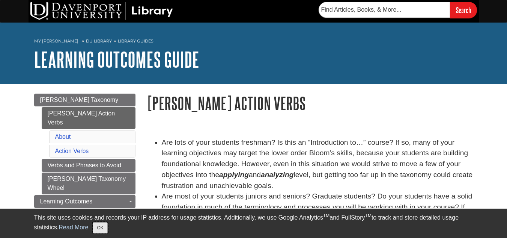
drag, startPoint x: 104, startPoint y: 228, endPoint x: 111, endPoint y: 229, distance: 6.4
click at [106, 229] on button "OK" at bounding box center [100, 227] width 15 height 11
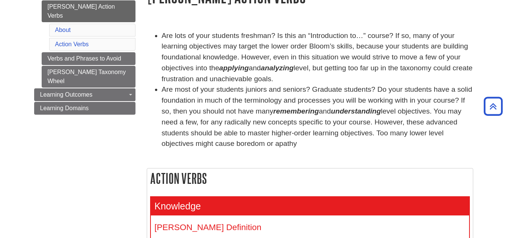
scroll to position [69, 0]
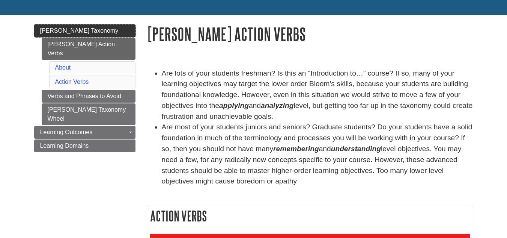
click at [84, 28] on span "[PERSON_NAME] Taxonomy" at bounding box center [79, 30] width 78 height 6
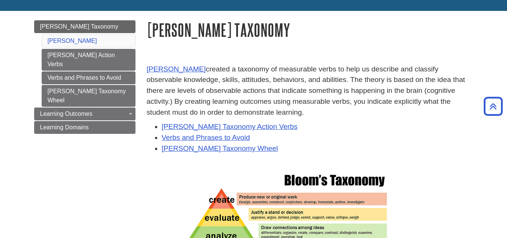
scroll to position [60, 0]
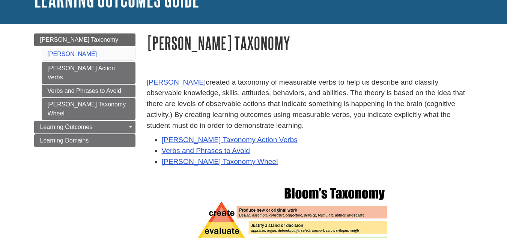
click at [80, 51] on li "Bloom's" at bounding box center [89, 54] width 94 height 13
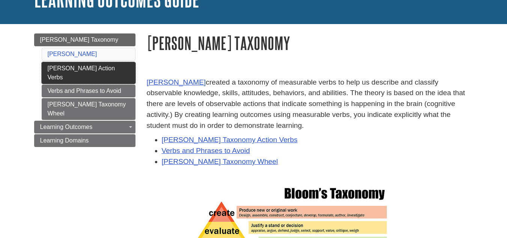
click at [86, 68] on link "[PERSON_NAME] Action Verbs" at bounding box center [89, 73] width 94 height 22
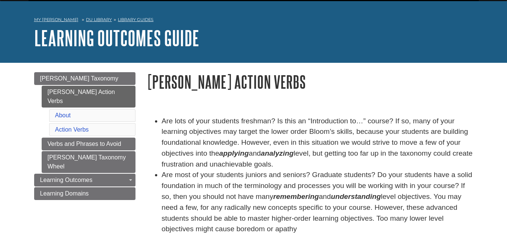
scroll to position [38, 0]
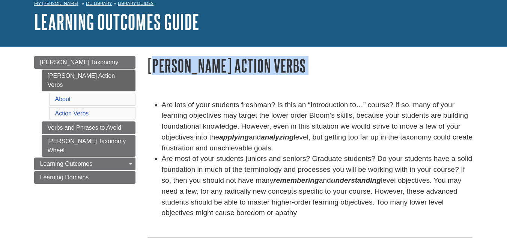
drag, startPoint x: 153, startPoint y: 64, endPoint x: 356, endPoint y: 93, distance: 204.9
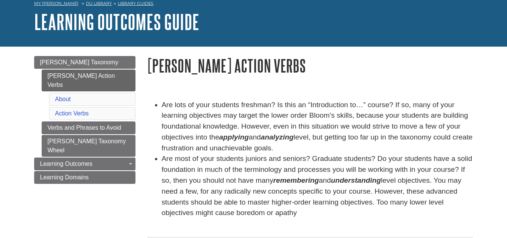
click at [322, 111] on li "Are lots of your students freshman? Is this an “Introduction to…” course? If so…" at bounding box center [318, 126] width 312 height 54
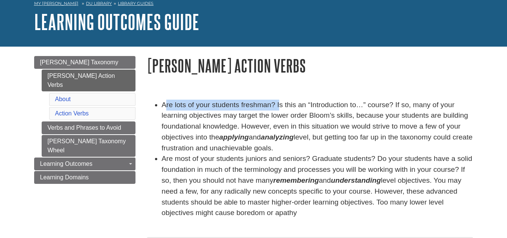
drag, startPoint x: 167, startPoint y: 105, endPoint x: 280, endPoint y: 106, distance: 112.2
click at [280, 106] on li "Are lots of your students freshman? Is this an “Introduction to…” course? If so…" at bounding box center [318, 126] width 312 height 54
drag, startPoint x: 322, startPoint y: 137, endPoint x: 437, endPoint y: 148, distance: 114.6
click at [443, 146] on li "Are lots of your students freshman? Is this an “Introduction to…” course? If so…" at bounding box center [318, 126] width 312 height 54
click at [393, 138] on li "Are lots of your students freshman? Is this an “Introduction to…” course? If so…" at bounding box center [318, 126] width 312 height 54
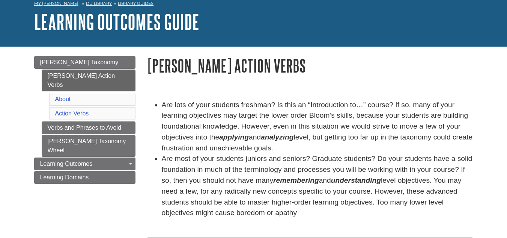
drag, startPoint x: 164, startPoint y: 148, endPoint x: 303, endPoint y: 150, distance: 138.9
click at [300, 149] on li "Are lots of your students freshman? Is this an “Introduction to…” course? If so…" at bounding box center [318, 126] width 312 height 54
click at [314, 151] on li "Are lots of your students freshman? Is this an “Introduction to…” course? If so…" at bounding box center [318, 126] width 312 height 54
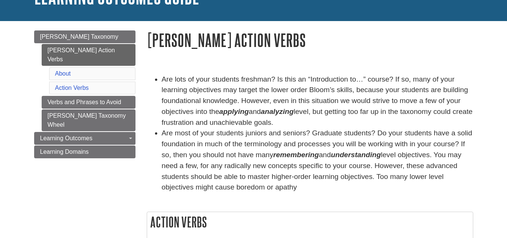
scroll to position [75, 0]
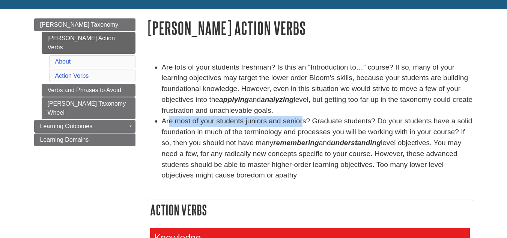
drag, startPoint x: 168, startPoint y: 119, endPoint x: 303, endPoint y: 118, distance: 135.1
click at [303, 118] on li "Are most of your students juniors and seniors? Graduate students? Do your stude…" at bounding box center [318, 148] width 312 height 65
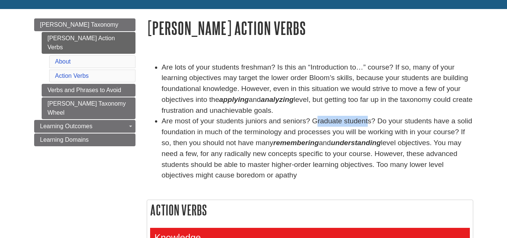
drag, startPoint x: 318, startPoint y: 119, endPoint x: 368, endPoint y: 121, distance: 50.0
click at [368, 121] on li "Are most of your students juniors and seniors? Graduate students? Do your stude…" at bounding box center [318, 148] width 312 height 65
drag, startPoint x: 379, startPoint y: 121, endPoint x: 476, endPoint y: 122, distance: 97.6
click at [430, 126] on li "Are most of your students juniors and seniors? Graduate students? Do your stude…" at bounding box center [318, 148] width 312 height 65
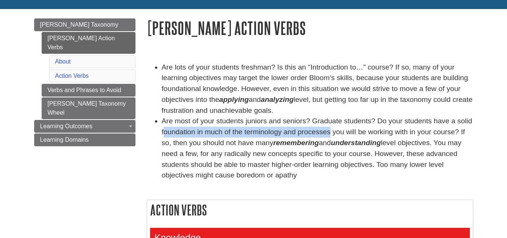
drag, startPoint x: 163, startPoint y: 133, endPoint x: 339, endPoint y: 134, distance: 175.3
click at [332, 130] on li "Are most of your students juniors and seniors? Graduate students? Do your stude…" at bounding box center [318, 148] width 312 height 65
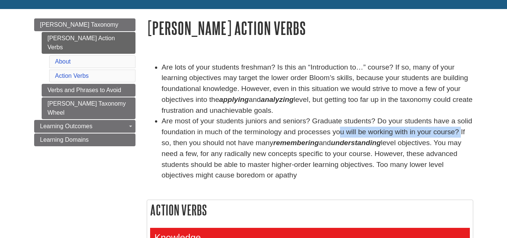
drag, startPoint x: 339, startPoint y: 134, endPoint x: 462, endPoint y: 133, distance: 123.1
click at [462, 133] on li "Are most of your students juniors and seniors? Graduate students? Do your stude…" at bounding box center [318, 148] width 312 height 65
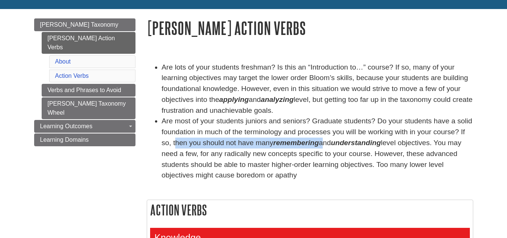
drag, startPoint x: 176, startPoint y: 142, endPoint x: 322, endPoint y: 140, distance: 146.4
click at [322, 140] on li "Are most of your students juniors and seniors? Graduate students? Do your stude…" at bounding box center [318, 148] width 312 height 65
click at [303, 142] on em "remembering" at bounding box center [296, 143] width 46 height 8
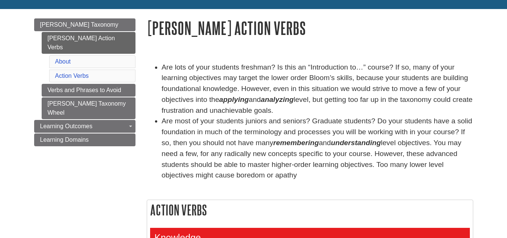
click at [360, 142] on em "understanding" at bounding box center [356, 143] width 50 height 8
drag, startPoint x: 406, startPoint y: 142, endPoint x: 414, endPoint y: 143, distance: 7.9
click at [414, 143] on li "Are most of your students juniors and seniors? Graduate students? Do your stude…" at bounding box center [318, 148] width 312 height 65
click at [450, 141] on li "Are most of your students juniors and seniors? Graduate students? Do your stude…" at bounding box center [318, 148] width 312 height 65
drag, startPoint x: 163, startPoint y: 153, endPoint x: 196, endPoint y: 152, distance: 33.8
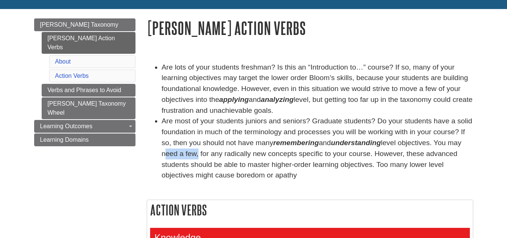
click at [196, 152] on ul "Are lots of your students freshman? Is this an “Introduction to…” course? If so…" at bounding box center [310, 121] width 327 height 119
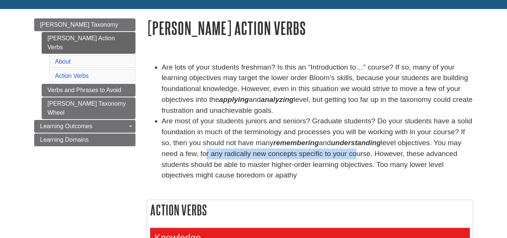
drag, startPoint x: 204, startPoint y: 152, endPoint x: 351, endPoint y: 150, distance: 147.2
click at [351, 150] on li "Are most of your students juniors and seniors? Graduate students? Do your stude…" at bounding box center [318, 148] width 312 height 65
click at [317, 158] on li "Are most of your students juniors and seniors? Graduate students? Do your stude…" at bounding box center [318, 148] width 312 height 65
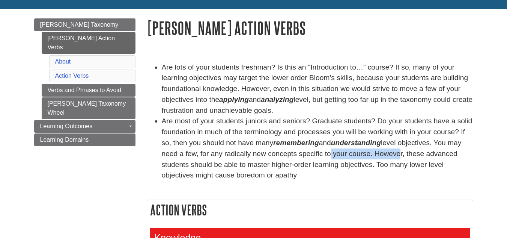
drag, startPoint x: 328, startPoint y: 154, endPoint x: 398, endPoint y: 154, distance: 69.8
click at [398, 154] on li "Are most of your students juniors and seniors? Graduate students? Do your stude…" at bounding box center [318, 148] width 312 height 65
click at [420, 158] on li "Are most of your students juniors and seniors? Graduate students? Do your stude…" at bounding box center [318, 148] width 312 height 65
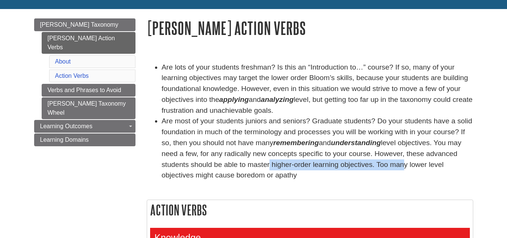
drag, startPoint x: 258, startPoint y: 163, endPoint x: 392, endPoint y: 161, distance: 133.7
click at [392, 161] on li "Are most of your students juniors and seniors? Graduate students? Do your stude…" at bounding box center [318, 148] width 312 height 65
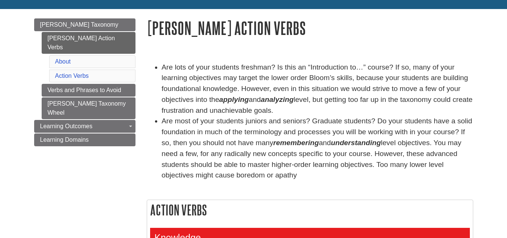
click at [419, 163] on li "Are most of your students juniors and seniors? Graduate students? Do your stude…" at bounding box center [318, 148] width 312 height 65
drag, startPoint x: 165, startPoint y: 177, endPoint x: 254, endPoint y: 173, distance: 89.1
click at [242, 173] on li "Are most of your students juniors and seniors? Graduate students? Do your stude…" at bounding box center [318, 148] width 312 height 65
click at [259, 173] on li "Are most of your students juniors and seniors? Graduate students? Do your stude…" at bounding box center [318, 148] width 312 height 65
drag, startPoint x: 166, startPoint y: 87, endPoint x: 243, endPoint y: 87, distance: 77.0
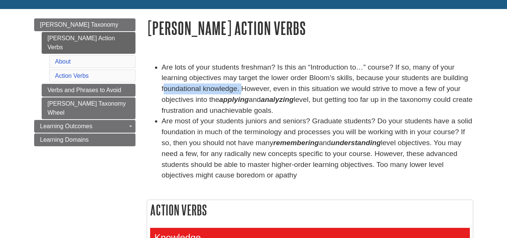
click at [243, 87] on li "Are lots of your students freshman? Is this an “Introduction to…” course? If so…" at bounding box center [318, 89] width 312 height 54
click at [264, 88] on li "Are lots of your students freshman? Is this an “Introduction to…” course? If so…" at bounding box center [318, 89] width 312 height 54
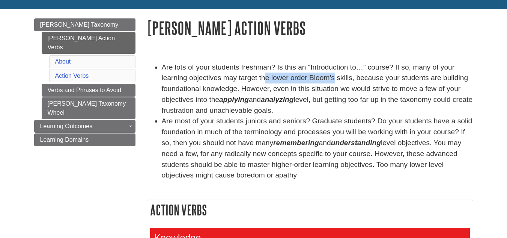
drag, startPoint x: 306, startPoint y: 79, endPoint x: 333, endPoint y: 79, distance: 27.0
click at [333, 79] on li "Are lots of your students freshman? Is this an “Introduction to…” course? If so…" at bounding box center [318, 89] width 312 height 54
click at [332, 93] on li "Are lots of your students freshman? Is this an “Introduction to…” course? If so…" at bounding box center [318, 89] width 312 height 54
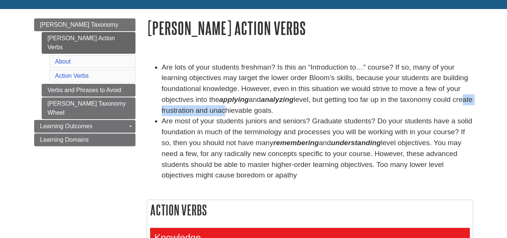
drag, startPoint x: 174, startPoint y: 110, endPoint x: 271, endPoint y: 107, distance: 96.9
click at [249, 108] on li "Are lots of your students freshman? Is this an “Introduction to…” course? If so…" at bounding box center [318, 89] width 312 height 54
click at [330, 107] on li "Are lots of your students freshman? Is this an “Introduction to…” course? If so…" at bounding box center [318, 89] width 312 height 54
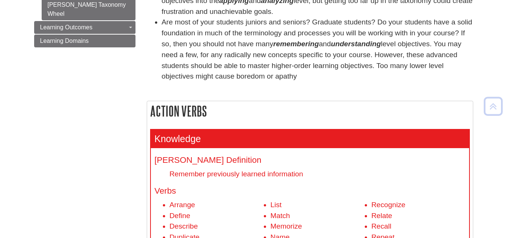
scroll to position [225, 0]
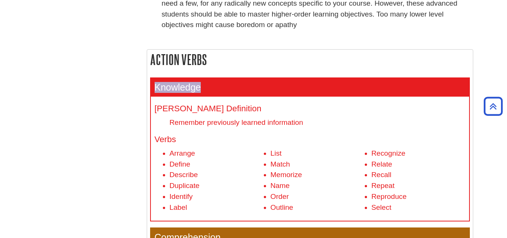
drag, startPoint x: 156, startPoint y: 87, endPoint x: 224, endPoint y: 89, distance: 67.6
click at [216, 87] on h3 "Knowledge" at bounding box center [310, 87] width 318 height 18
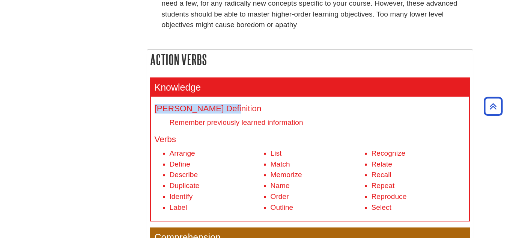
drag, startPoint x: 157, startPoint y: 105, endPoint x: 227, endPoint y: 105, distance: 70.2
click at [227, 105] on h4 "Bloom's Definition" at bounding box center [310, 108] width 311 height 9
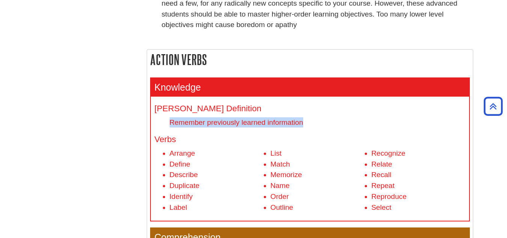
drag, startPoint x: 171, startPoint y: 119, endPoint x: 318, endPoint y: 119, distance: 147.5
click at [318, 119] on dd "Remember previously learned information" at bounding box center [318, 122] width 296 height 10
click at [325, 121] on dd "Remember previously learned information" at bounding box center [318, 122] width 296 height 10
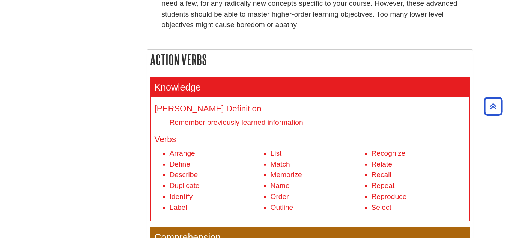
click at [316, 108] on h4 "Bloom's Definition" at bounding box center [310, 108] width 311 height 9
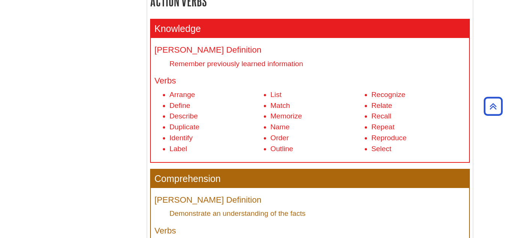
scroll to position [300, 0]
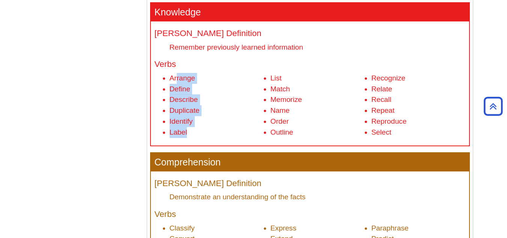
drag, startPoint x: 176, startPoint y: 77, endPoint x: 200, endPoint y: 130, distance: 57.8
click at [200, 130] on ul "Arrange Define Describe Duplicate Identify Label List Match Memorize Name Order…" at bounding box center [310, 105] width 311 height 65
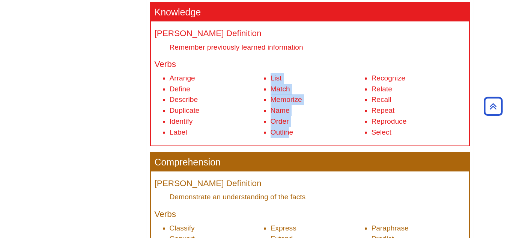
drag, startPoint x: 269, startPoint y: 75, endPoint x: 321, endPoint y: 121, distance: 69.2
click at [290, 130] on ul "Arrange Define Describe Duplicate Identify Label List Match Memorize Name Order…" at bounding box center [310, 105] width 311 height 65
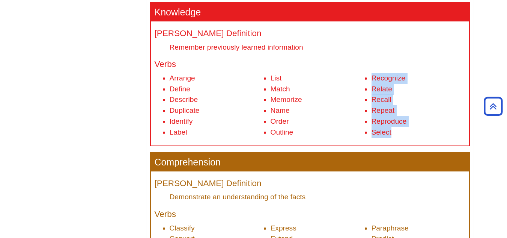
drag, startPoint x: 374, startPoint y: 77, endPoint x: 398, endPoint y: 137, distance: 64.8
click at [405, 137] on ul "Arrange Define Describe Duplicate Identify Label List Match Memorize Name Order…" at bounding box center [310, 105] width 311 height 65
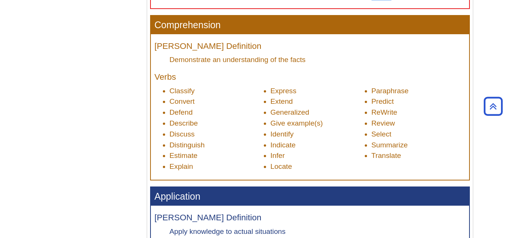
scroll to position [450, 0]
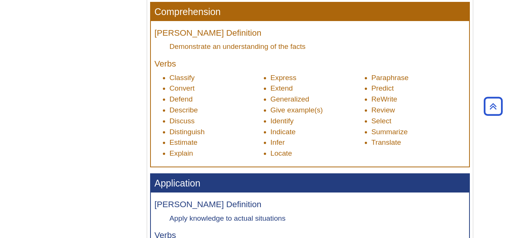
click at [208, 68] on h4 "Verbs" at bounding box center [310, 63] width 311 height 9
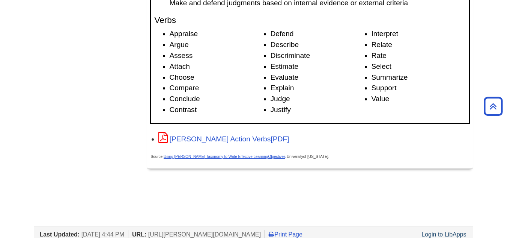
scroll to position [1201, 0]
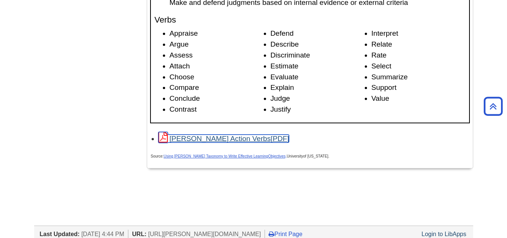
click at [225, 137] on link "[PERSON_NAME] Action Verbs" at bounding box center [223, 138] width 131 height 8
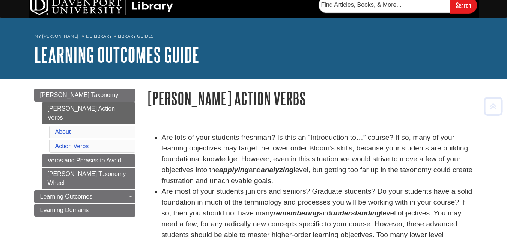
scroll to position [38, 0]
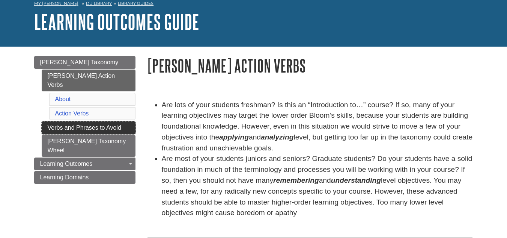
click at [88, 121] on link "Verbs and Phrases to Avoid" at bounding box center [89, 127] width 94 height 13
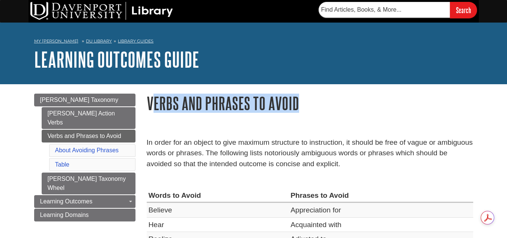
drag, startPoint x: 154, startPoint y: 101, endPoint x: 302, endPoint y: 122, distance: 149.5
click at [300, 112] on h1 "Verbs and Phrases to Avoid" at bounding box center [310, 102] width 327 height 19
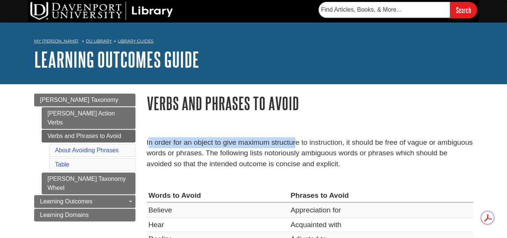
drag, startPoint x: 149, startPoint y: 140, endPoint x: 296, endPoint y: 139, distance: 147.5
click at [296, 139] on p "In order for an object to give maximum structure to instruction, it should be f…" at bounding box center [310, 153] width 327 height 32
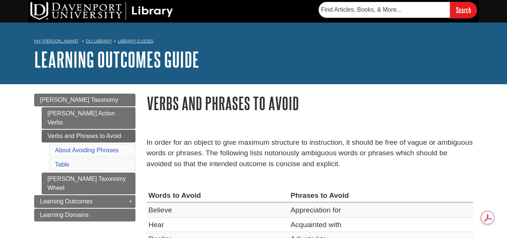
click at [318, 142] on p "In order for an object to give maximum structure to instruction, it should be f…" at bounding box center [310, 153] width 327 height 32
drag, startPoint x: 268, startPoint y: 142, endPoint x: 341, endPoint y: 137, distance: 73.3
click at [341, 137] on p "In order for an object to give maximum structure to instruction, it should be f…" at bounding box center [310, 153] width 327 height 32
click at [375, 148] on p "In order for an object to give maximum structure to instruction, it should be f…" at bounding box center [310, 153] width 327 height 32
click at [374, 151] on p "In order for an object to give maximum structure to instruction, it should be f…" at bounding box center [310, 153] width 327 height 32
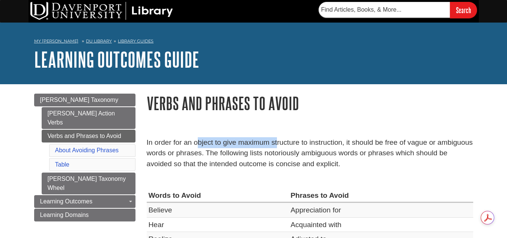
drag, startPoint x: 199, startPoint y: 140, endPoint x: 276, endPoint y: 142, distance: 77.0
click at [276, 142] on p "In order for an object to give maximum structure to instruction, it should be f…" at bounding box center [310, 153] width 327 height 32
click at [288, 147] on p "In order for an object to give maximum structure to instruction, it should be f…" at bounding box center [310, 153] width 327 height 32
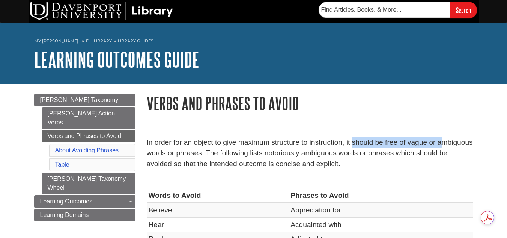
drag, startPoint x: 352, startPoint y: 141, endPoint x: 437, endPoint y: 167, distance: 89.0
click at [443, 148] on p "In order for an object to give maximum structure to instruction, it should be f…" at bounding box center [310, 153] width 327 height 32
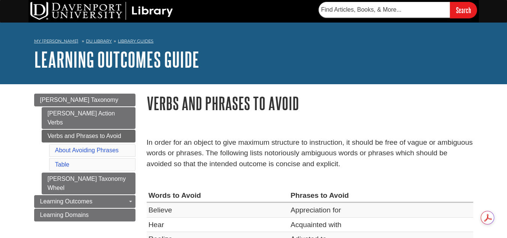
click at [437, 167] on p "In order for an object to give maximum structure to instruction, it should be f…" at bounding box center [310, 153] width 327 height 32
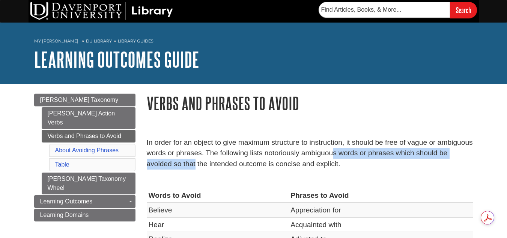
drag, startPoint x: 233, startPoint y: 162, endPoint x: 362, endPoint y: 158, distance: 129.6
click at [359, 158] on p "In order for an object to give maximum structure to instruction, it should be f…" at bounding box center [310, 153] width 327 height 32
drag, startPoint x: 362, startPoint y: 158, endPoint x: 363, endPoint y: 164, distance: 6.1
click at [362, 158] on p "In order for an object to give maximum structure to instruction, it should be f…" at bounding box center [310, 153] width 327 height 32
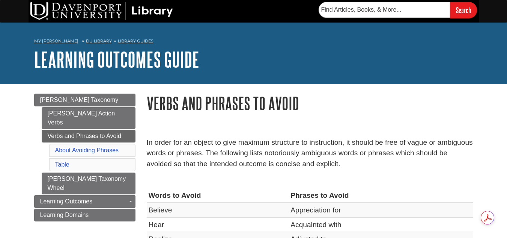
click at [334, 167] on p "In order for an object to give maximum structure to instruction, it should be f…" at bounding box center [310, 153] width 327 height 32
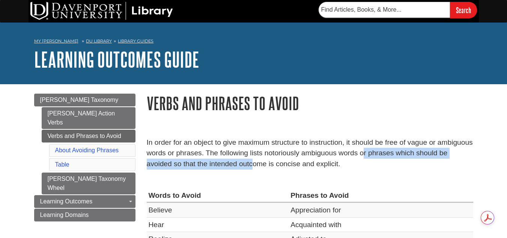
drag, startPoint x: 281, startPoint y: 158, endPoint x: 364, endPoint y: 152, distance: 83.6
click at [364, 152] on p "In order for an object to give maximum structure to instruction, it should be f…" at bounding box center [310, 153] width 327 height 32
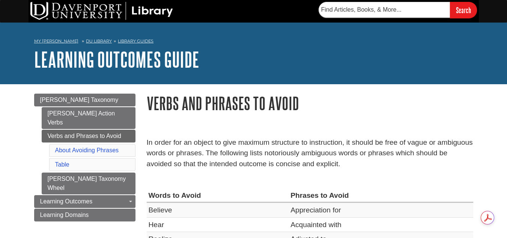
click at [367, 160] on p "In order for an object to give maximum structure to instruction, it should be f…" at bounding box center [310, 153] width 327 height 32
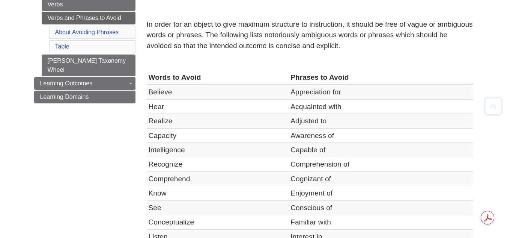
scroll to position [150, 0]
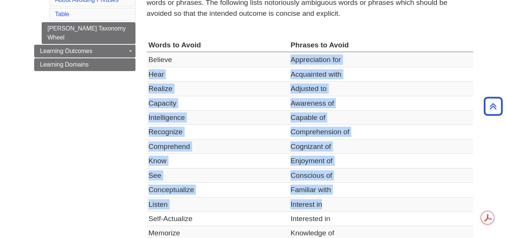
drag, startPoint x: 291, startPoint y: 58, endPoint x: 334, endPoint y: 199, distance: 147.9
click at [334, 199] on tbody "Believe Appreciation for Hear Acquainted with Realize Adjusted to Capacity Awar…" at bounding box center [310, 182] width 327 height 260
click at [311, 190] on td "Familiar with" at bounding box center [381, 189] width 184 height 14
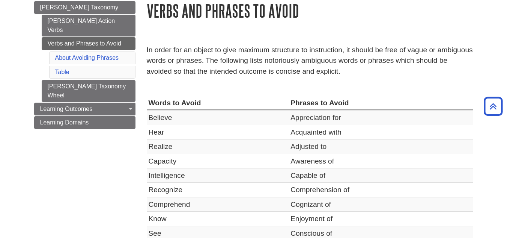
scroll to position [75, 0]
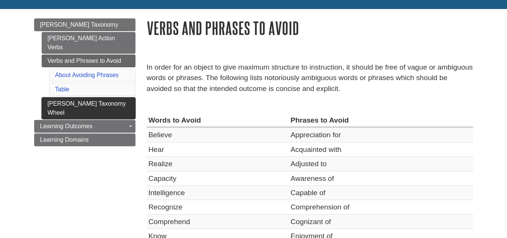
click at [101, 97] on link "[PERSON_NAME] Taxonomy Wheel" at bounding box center [89, 108] width 94 height 22
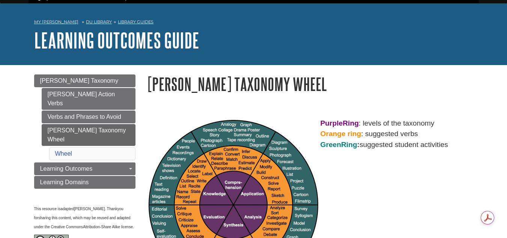
scroll to position [38, 0]
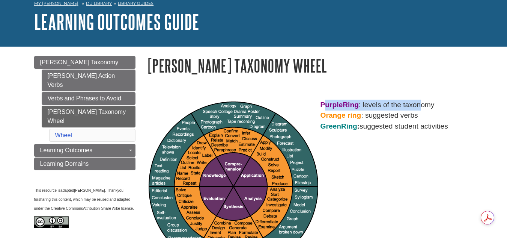
drag, startPoint x: 324, startPoint y: 104, endPoint x: 420, endPoint y: 107, distance: 96.6
click at [422, 105] on p "Purple Ring : levels of the taxonomy Orange ring : suggested verbs Green Ring :…" at bounding box center [310, 115] width 327 height 32
click at [416, 112] on p "Purple Ring : levels of the taxonomy Orange ring : suggested verbs Green Ring :…" at bounding box center [310, 115] width 327 height 32
drag, startPoint x: 365, startPoint y: 102, endPoint x: 428, endPoint y: 102, distance: 63.4
click at [428, 102] on p "Purple Ring : levels of the taxonomy Orange ring : suggested verbs Green Ring :…" at bounding box center [310, 115] width 327 height 32
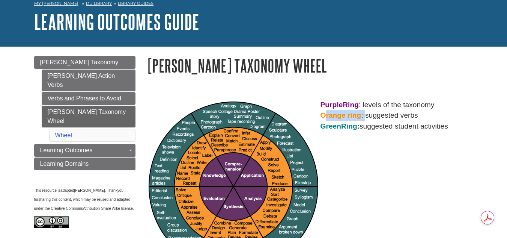
drag, startPoint x: 323, startPoint y: 114, endPoint x: 365, endPoint y: 113, distance: 41.7
click at [365, 113] on p "Purple Ring : levels of the taxonomy Orange ring : suggested verbs Green Ring :…" at bounding box center [310, 115] width 327 height 32
click at [402, 114] on p "Purple Ring : levels of the taxonomy Orange ring : suggested verbs Green Ring :…" at bounding box center [310, 115] width 327 height 32
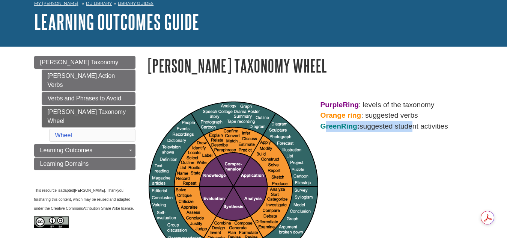
drag, startPoint x: 328, startPoint y: 124, endPoint x: 419, endPoint y: 124, distance: 91.6
click at [419, 124] on p "Purple Ring : levels of the taxonomy Orange ring : suggested verbs Green Ring :…" at bounding box center [310, 115] width 327 height 32
click at [447, 124] on p "Purple Ring : levels of the taxonomy Orange ring : suggested verbs Green Ring :…" at bounding box center [310, 115] width 327 height 32
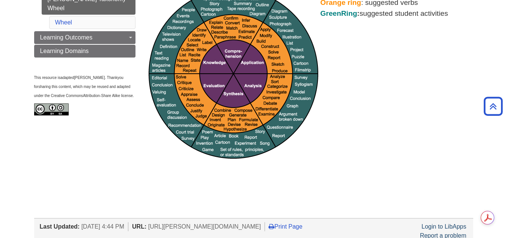
scroll to position [113, 0]
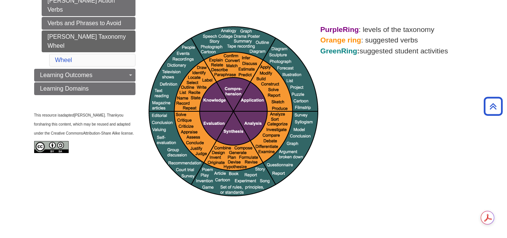
click at [226, 61] on img at bounding box center [234, 111] width 170 height 170
drag, startPoint x: 259, startPoint y: 71, endPoint x: 404, endPoint y: 117, distance: 151.1
click at [405, 117] on div "Purple Ring : levels of the taxonomy Orange ring : suggested verbs Green Ring :…" at bounding box center [310, 111] width 327 height 174
click at [223, 69] on img at bounding box center [234, 111] width 170 height 170
click at [223, 68] on img at bounding box center [234, 111] width 170 height 170
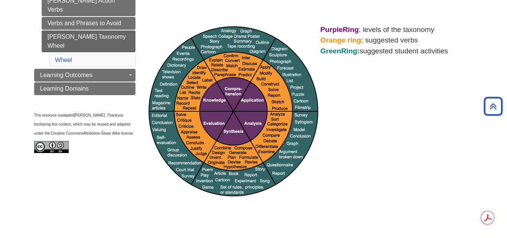
drag, startPoint x: 223, startPoint y: 68, endPoint x: 230, endPoint y: 53, distance: 16.5
click at [224, 68] on img at bounding box center [234, 111] width 170 height 170
click at [224, 38] on img at bounding box center [234, 111] width 170 height 170
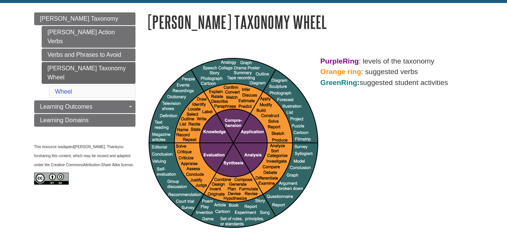
scroll to position [84, 0]
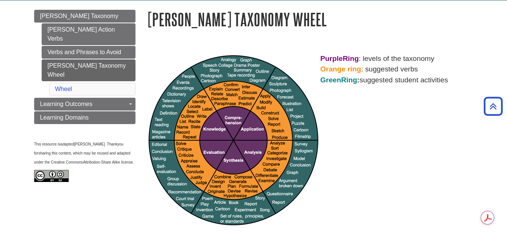
click at [479, 23] on div "Bloom's Taxonomy Wheel Purple Ring : levels of the taxonomy Orange ring : sugge…" at bounding box center [310, 126] width 338 height 232
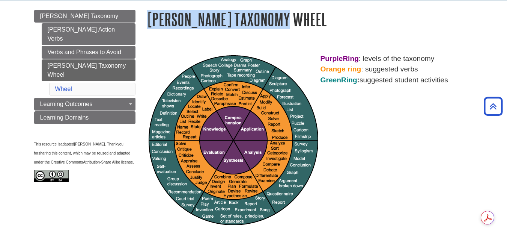
drag, startPoint x: 149, startPoint y: 17, endPoint x: 284, endPoint y: 24, distance: 134.9
click at [284, 24] on h1 "[PERSON_NAME] Taxonomy Wheel" at bounding box center [310, 19] width 327 height 19
copy h1 "[PERSON_NAME] Taxonomy Wheel"
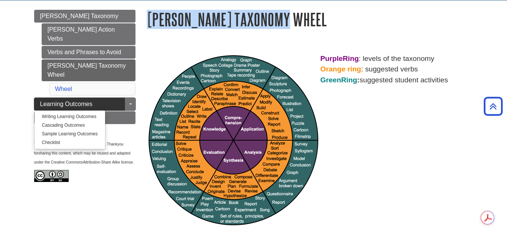
click at [75, 98] on link "Learning Outcomes" at bounding box center [84, 104] width 101 height 13
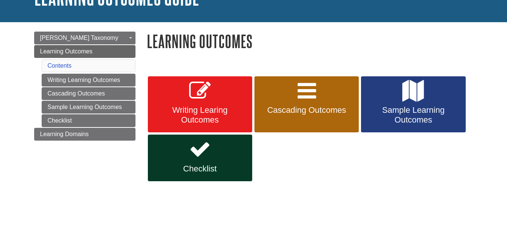
scroll to position [75, 0]
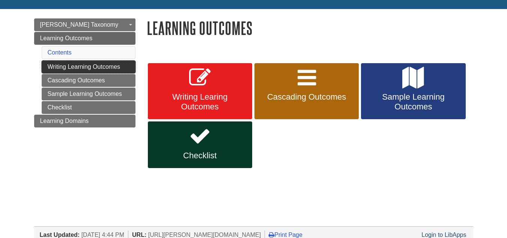
click at [101, 68] on link "Writing Learning Outcomes" at bounding box center [89, 66] width 94 height 13
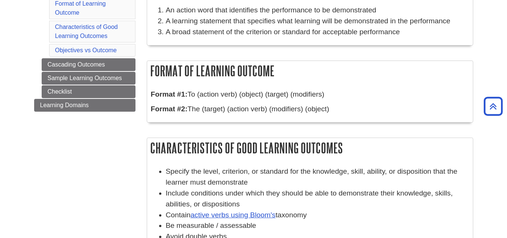
scroll to position [93, 0]
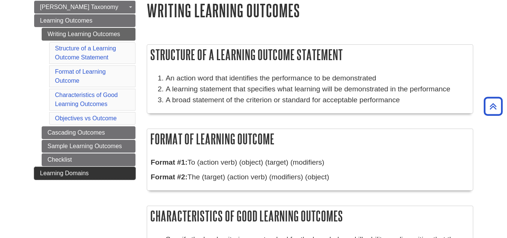
click at [91, 168] on link "Learning Domains" at bounding box center [84, 173] width 101 height 13
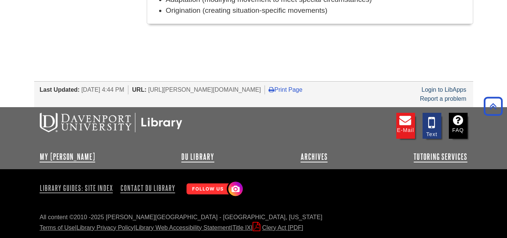
scroll to position [552, 0]
